Goal: Navigation & Orientation: Find specific page/section

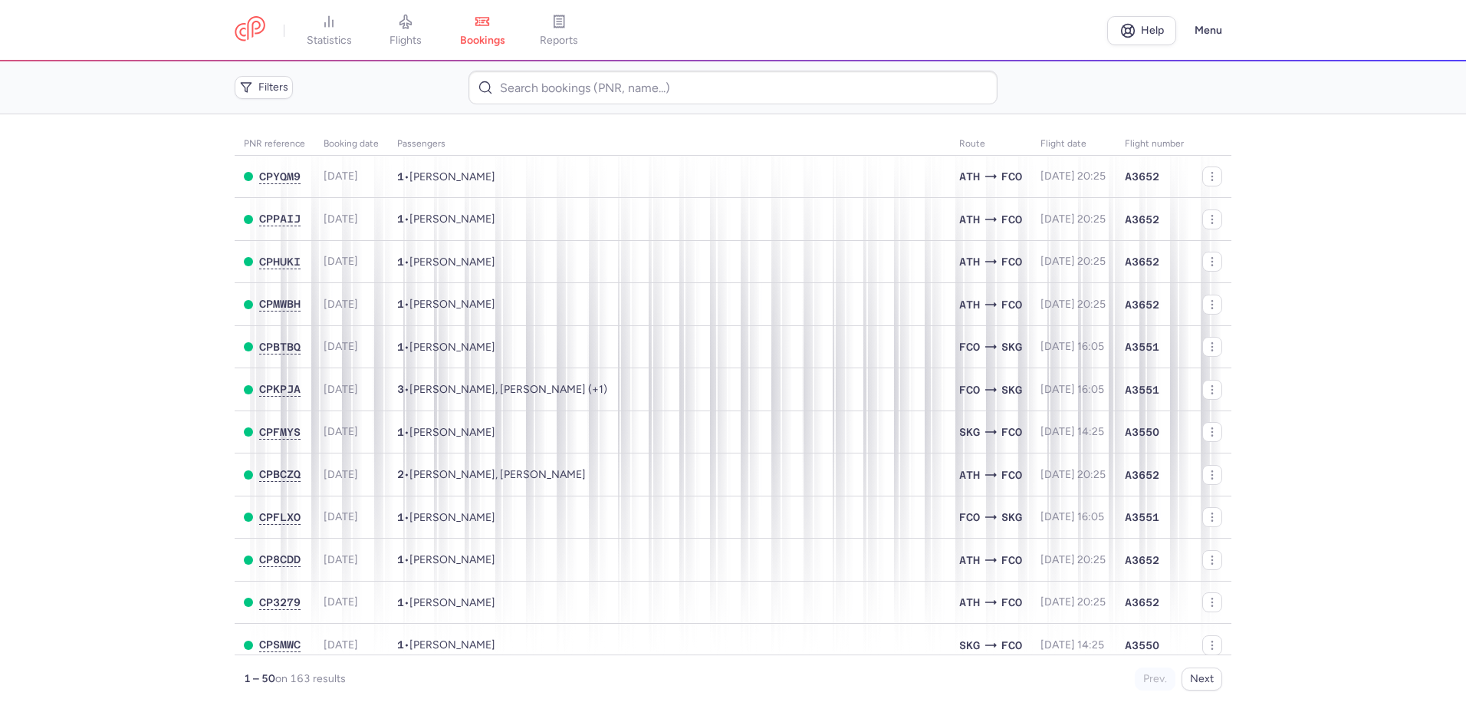
click at [138, 333] on main "PNR reference Booking date Passengers Route flight date Flight number CPYQM9 [D…" at bounding box center [733, 411] width 1466 height 594
click at [1330, 222] on main "PNR reference Booking date Passengers Route flight date Flight number CPYQM9 [D…" at bounding box center [733, 411] width 1466 height 594
click at [161, 196] on main "PNR reference Booking date Passengers Route flight date Flight number CPYQM9 [D…" at bounding box center [733, 411] width 1466 height 594
click at [419, 37] on span "flights" at bounding box center [406, 41] width 32 height 14
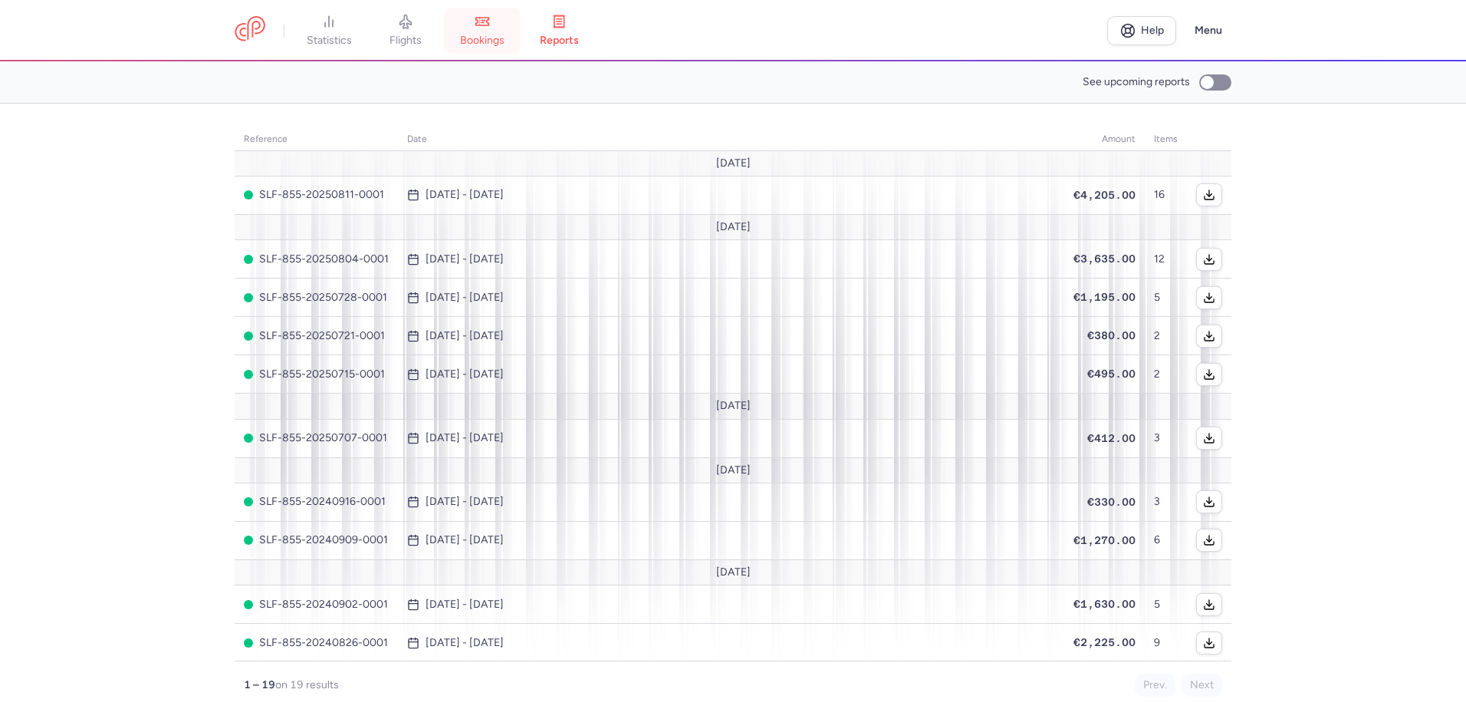
click at [480, 34] on span "bookings" at bounding box center [482, 41] width 44 height 14
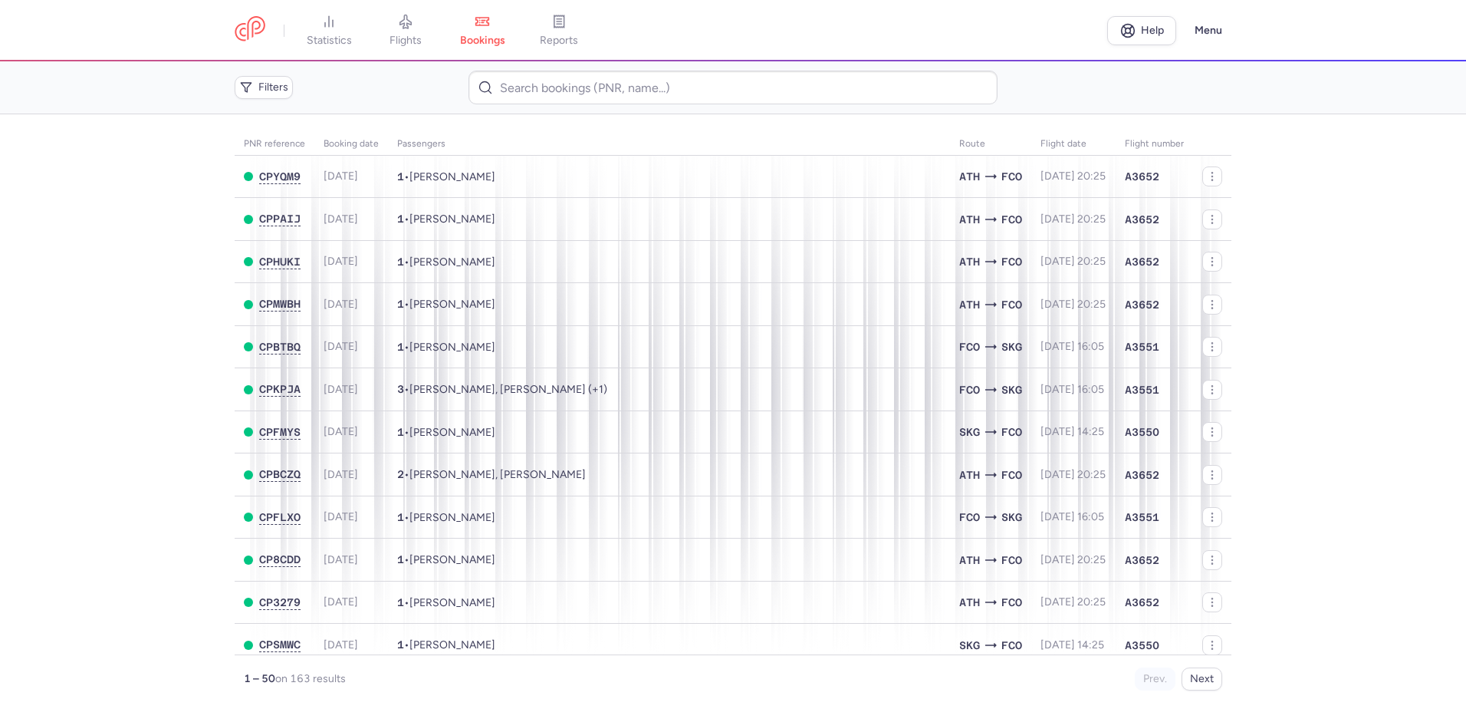
click at [198, 261] on main "PNR reference Booking date Passengers Route flight date Flight number CPYQM9 [D…" at bounding box center [733, 411] width 1466 height 594
click at [148, 357] on main "PNR reference Booking date Passengers Route flight date Flight number CPYQM9 [D…" at bounding box center [733, 411] width 1466 height 594
click at [1331, 294] on main "PNR reference Booking date Passengers Route flight date Flight number CPYQM9 [D…" at bounding box center [733, 411] width 1466 height 594
click at [105, 225] on main "PNR reference Booking date Passengers Route flight date Flight number CPYQM9 [D…" at bounding box center [733, 411] width 1466 height 594
click at [400, 14] on link "flights" at bounding box center [405, 31] width 77 height 34
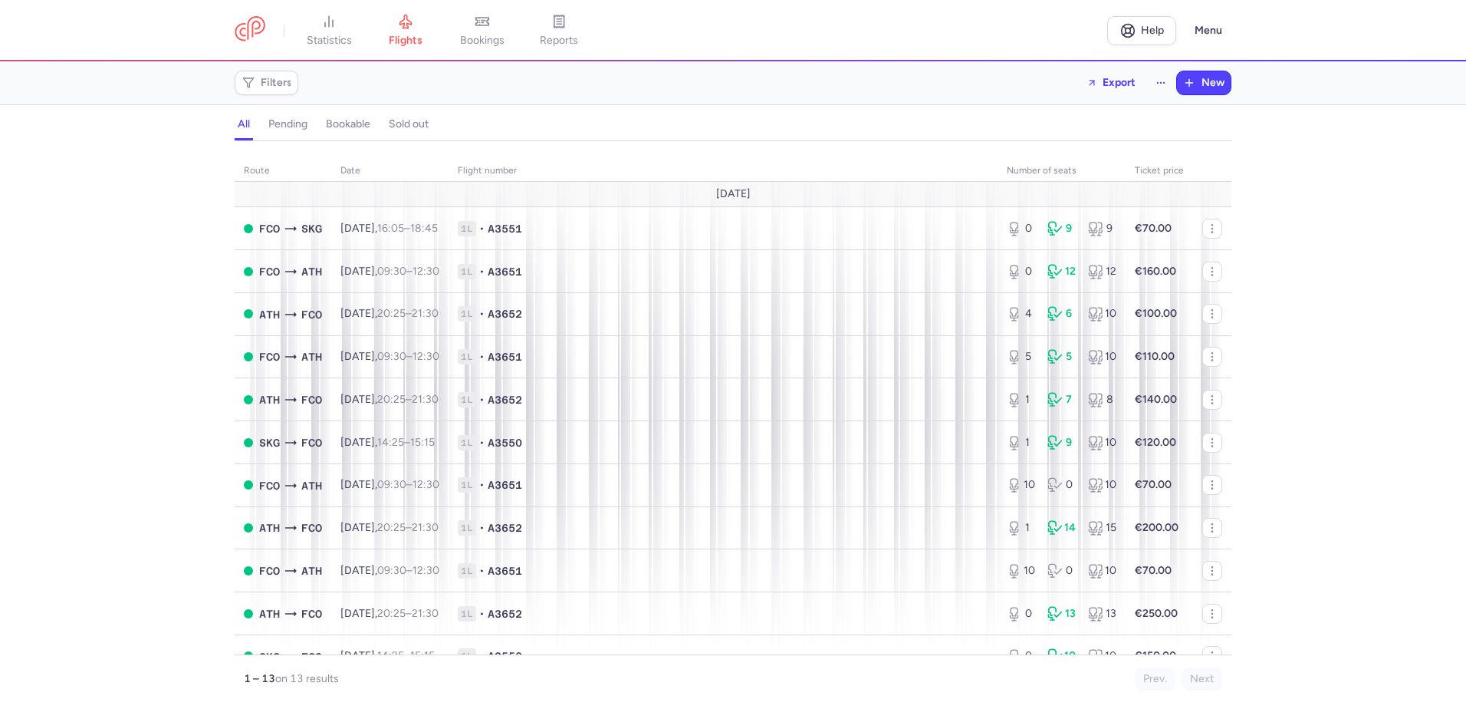
click at [1290, 227] on div "route date Flight number number of seats Ticket price [DATE] FCO SKG [DATE] 16:…" at bounding box center [733, 429] width 1466 height 558
drag, startPoint x: 15, startPoint y: 423, endPoint x: 28, endPoint y: 383, distance: 42.0
click at [15, 423] on div "route date Flight number number of seats Ticket price [DATE] FCO SKG [DATE] 16:…" at bounding box center [733, 429] width 1466 height 558
